Goal: Find specific page/section: Find specific page/section

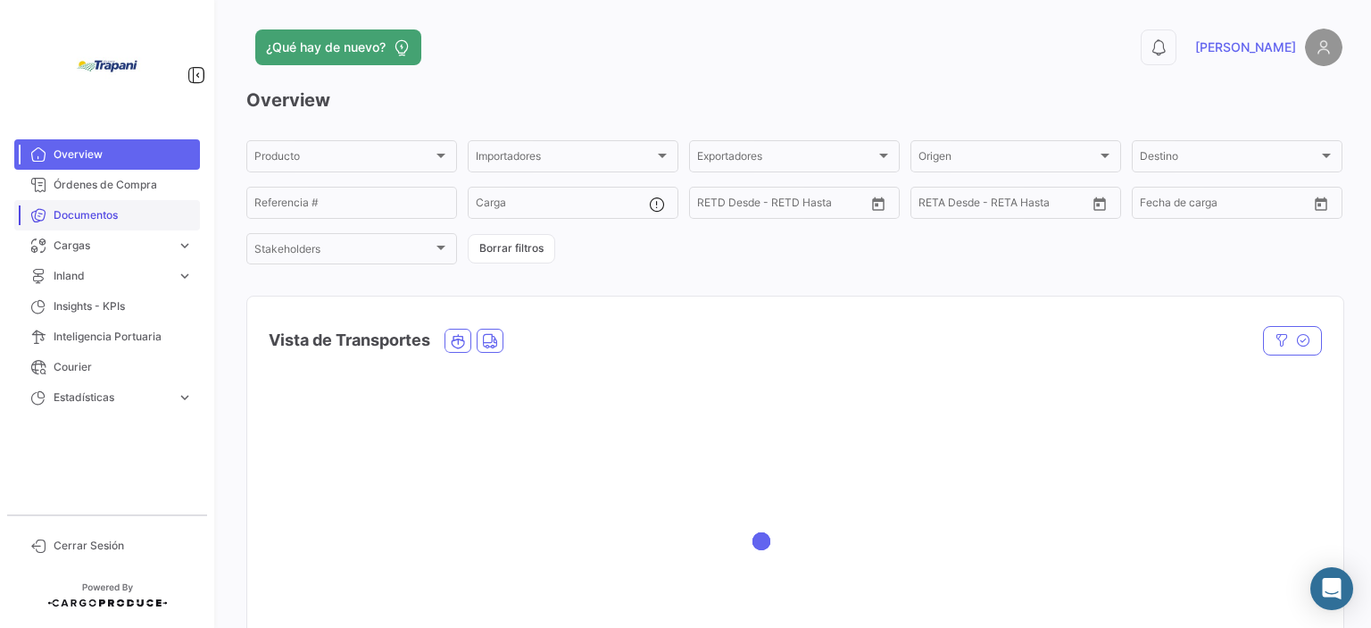
click at [118, 220] on span "Documentos" at bounding box center [123, 215] width 139 height 16
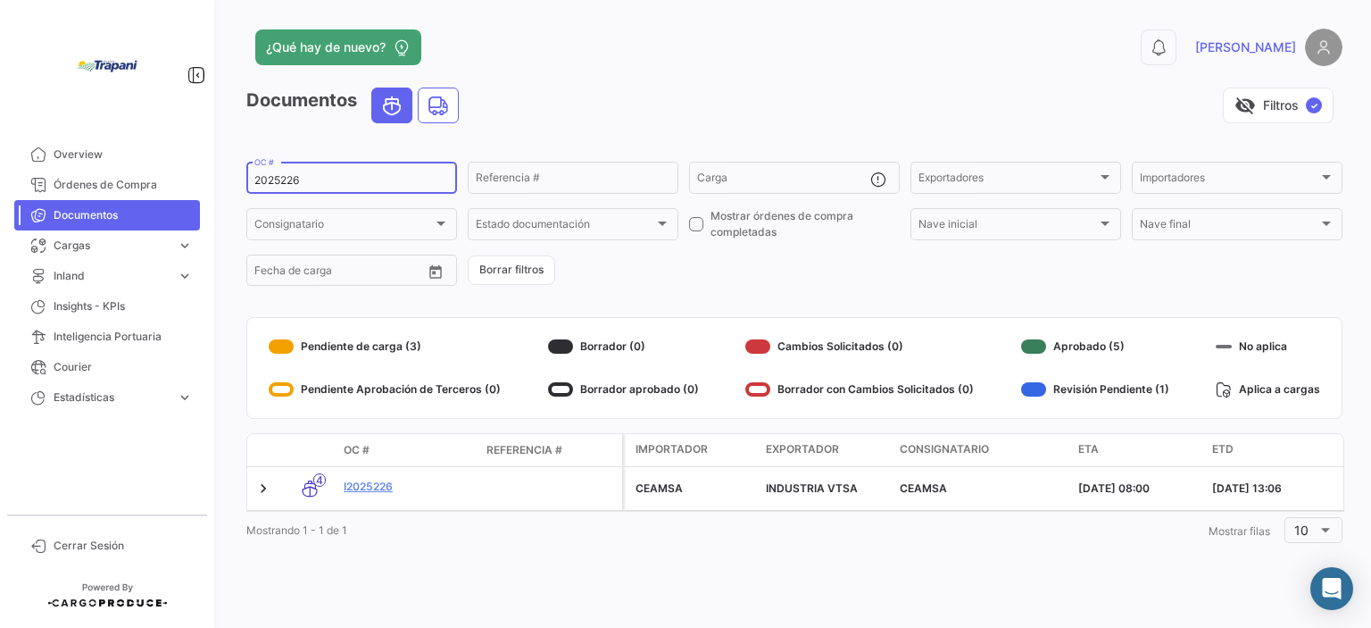
click at [295, 181] on input "2025226" at bounding box center [351, 180] width 195 height 12
type input "2025225"
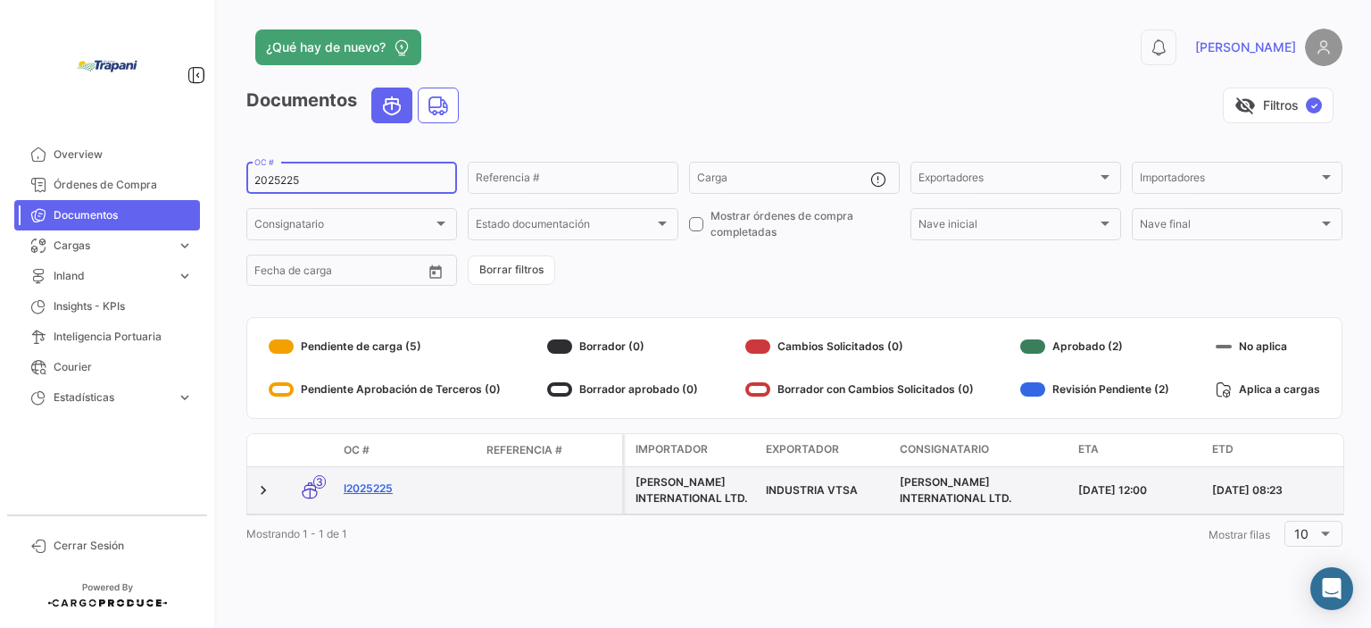
click at [371, 488] on link "I2025225" at bounding box center [408, 488] width 129 height 16
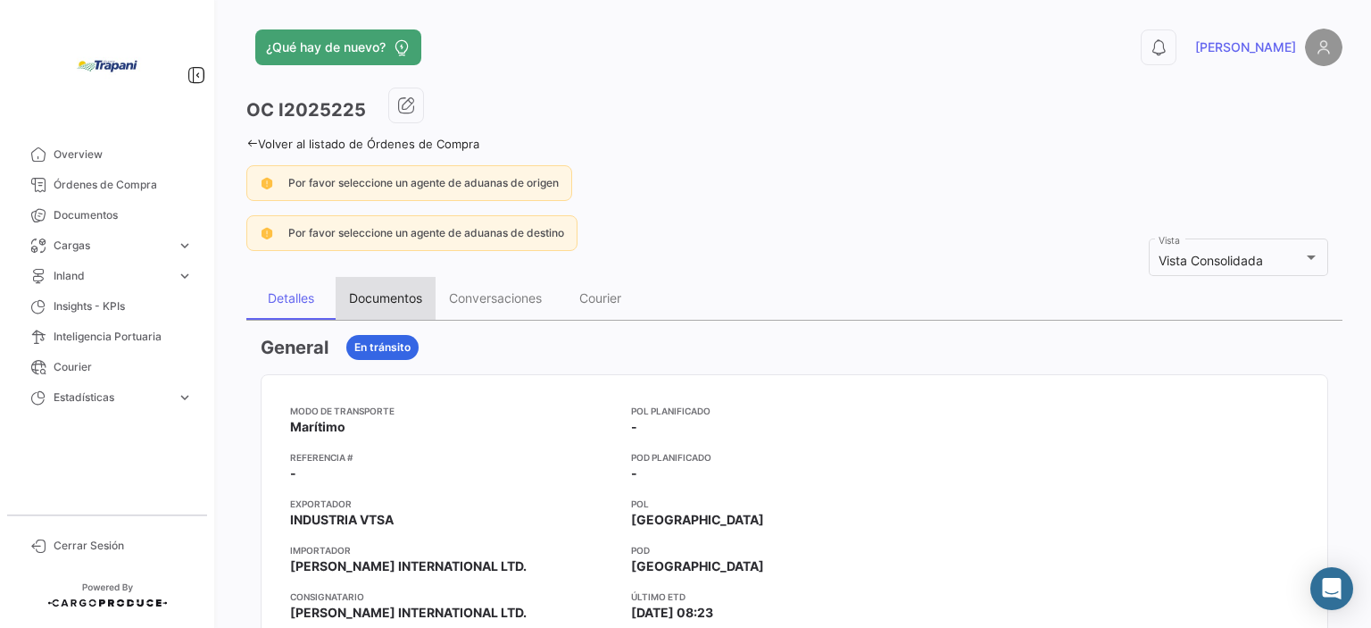
click at [374, 312] on div "Documentos" at bounding box center [386, 298] width 100 height 43
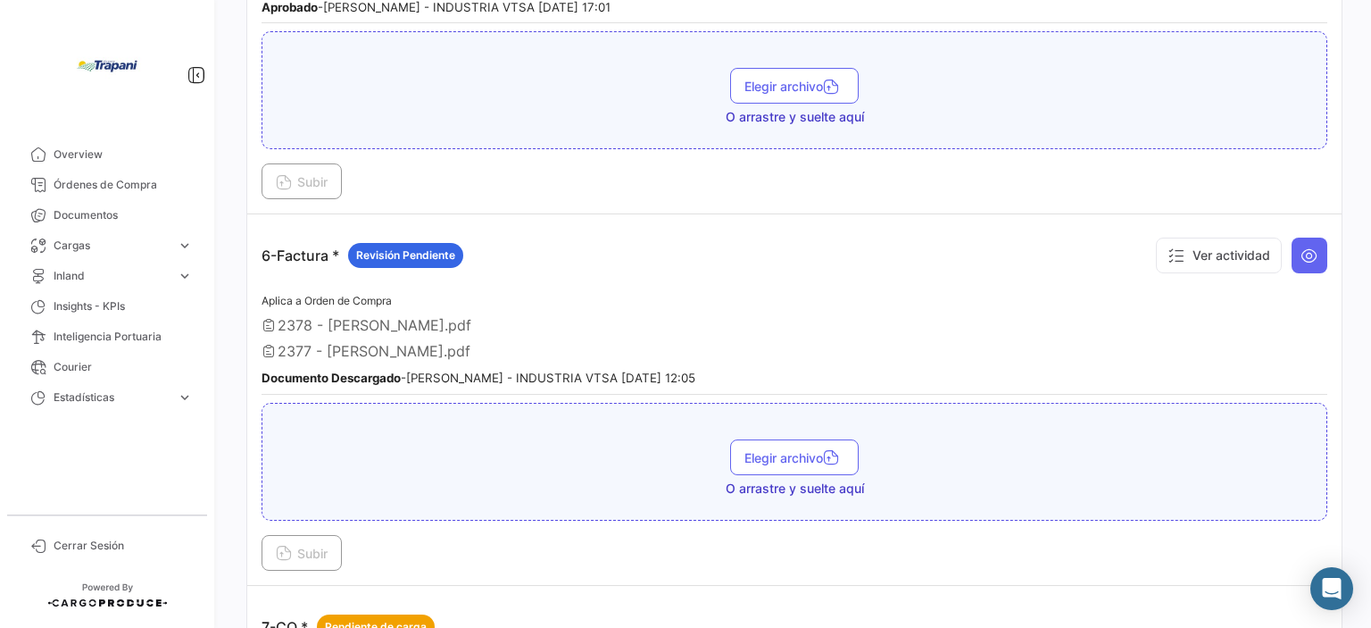
scroll to position [1607, 0]
